Goal: Task Accomplishment & Management: Manage account settings

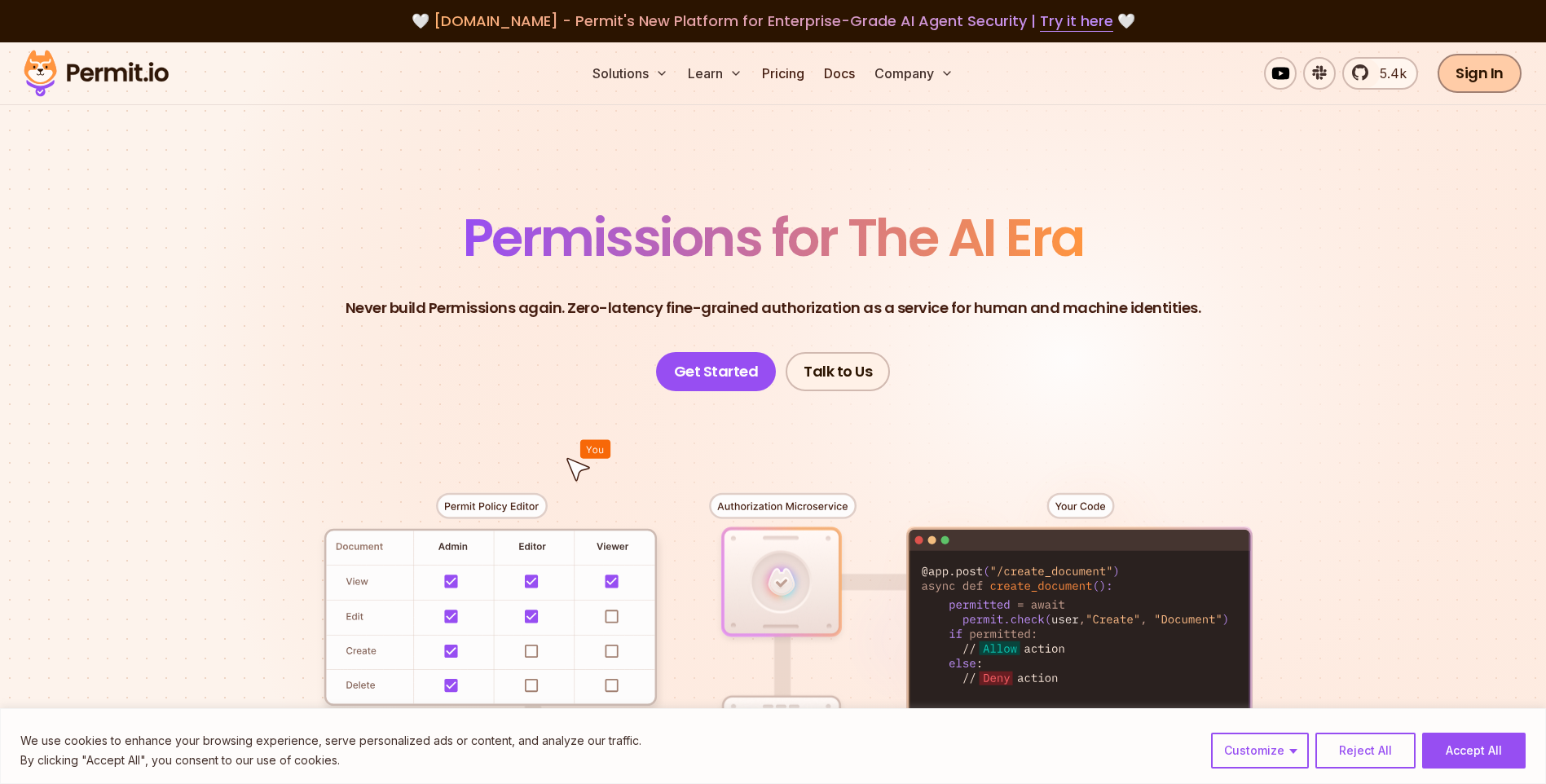
click at [1493, 78] on link "Sign In" at bounding box center [1479, 73] width 84 height 39
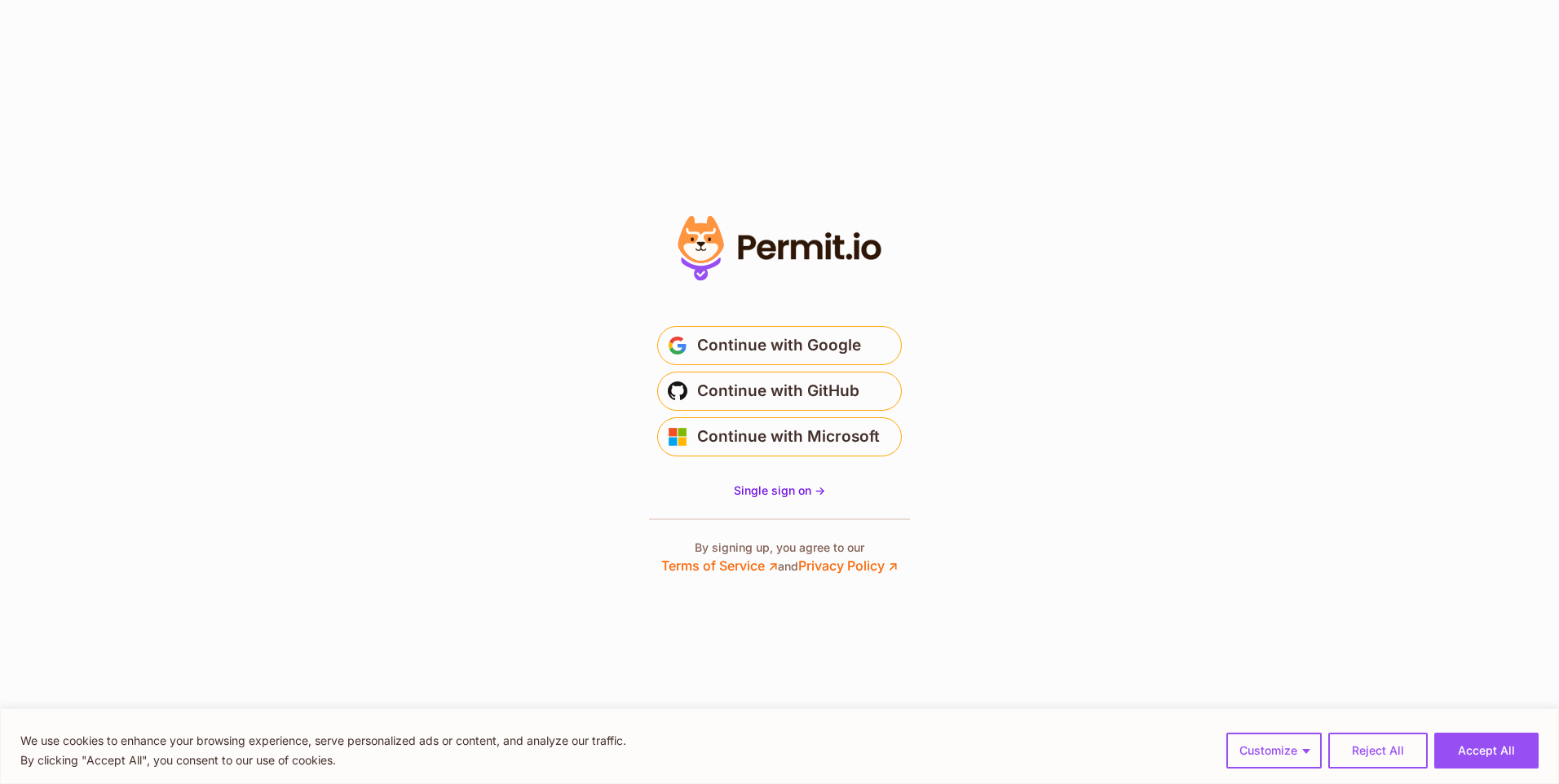
click at [1247, 303] on section "* Or" at bounding box center [779, 392] width 1559 height 784
click at [1487, 748] on button "Accept All" at bounding box center [1486, 750] width 104 height 36
